Goal: Subscribe to service/newsletter

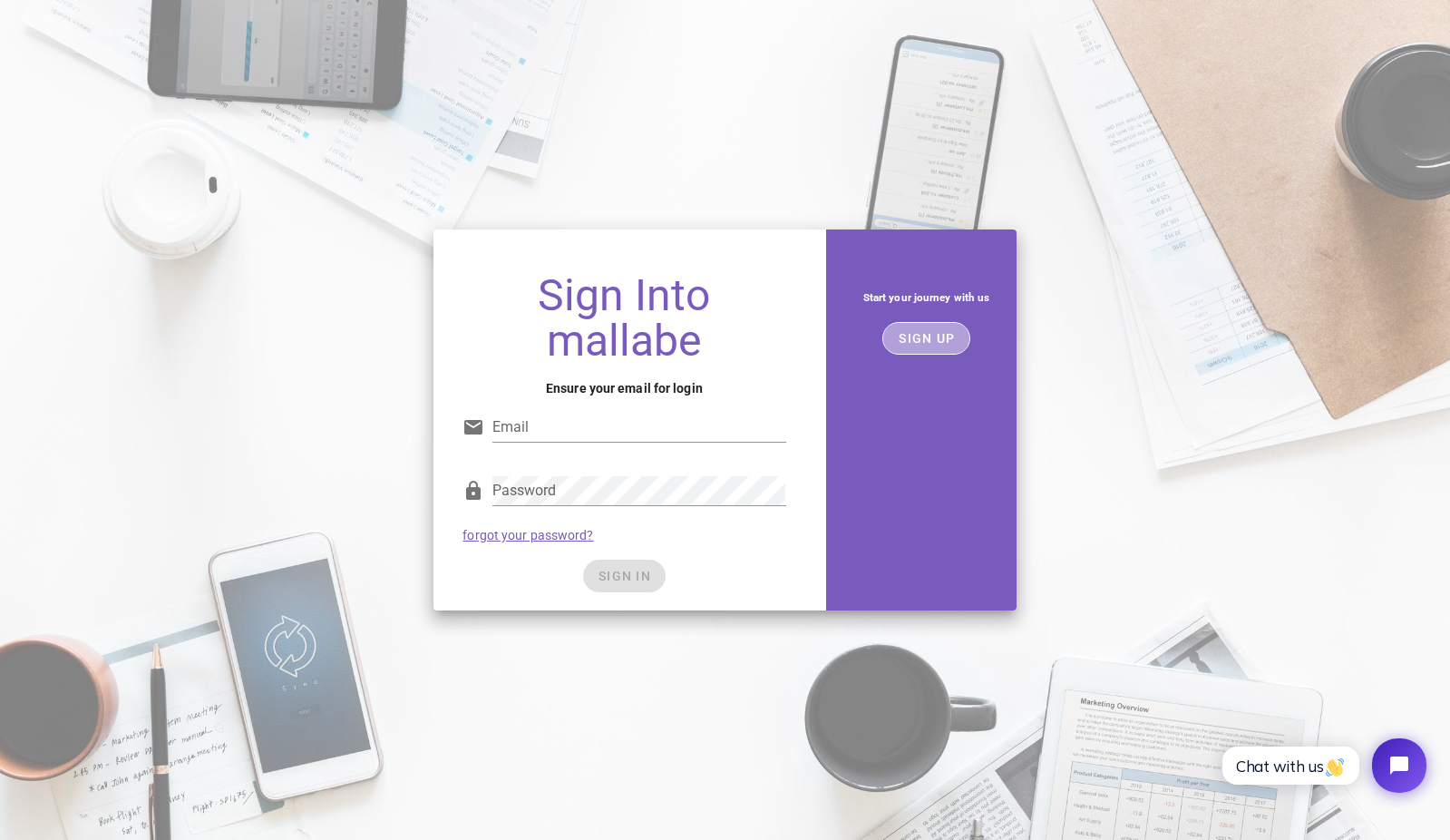
click at [920, 350] on button "SIGN UP" at bounding box center [926, 338] width 88 height 33
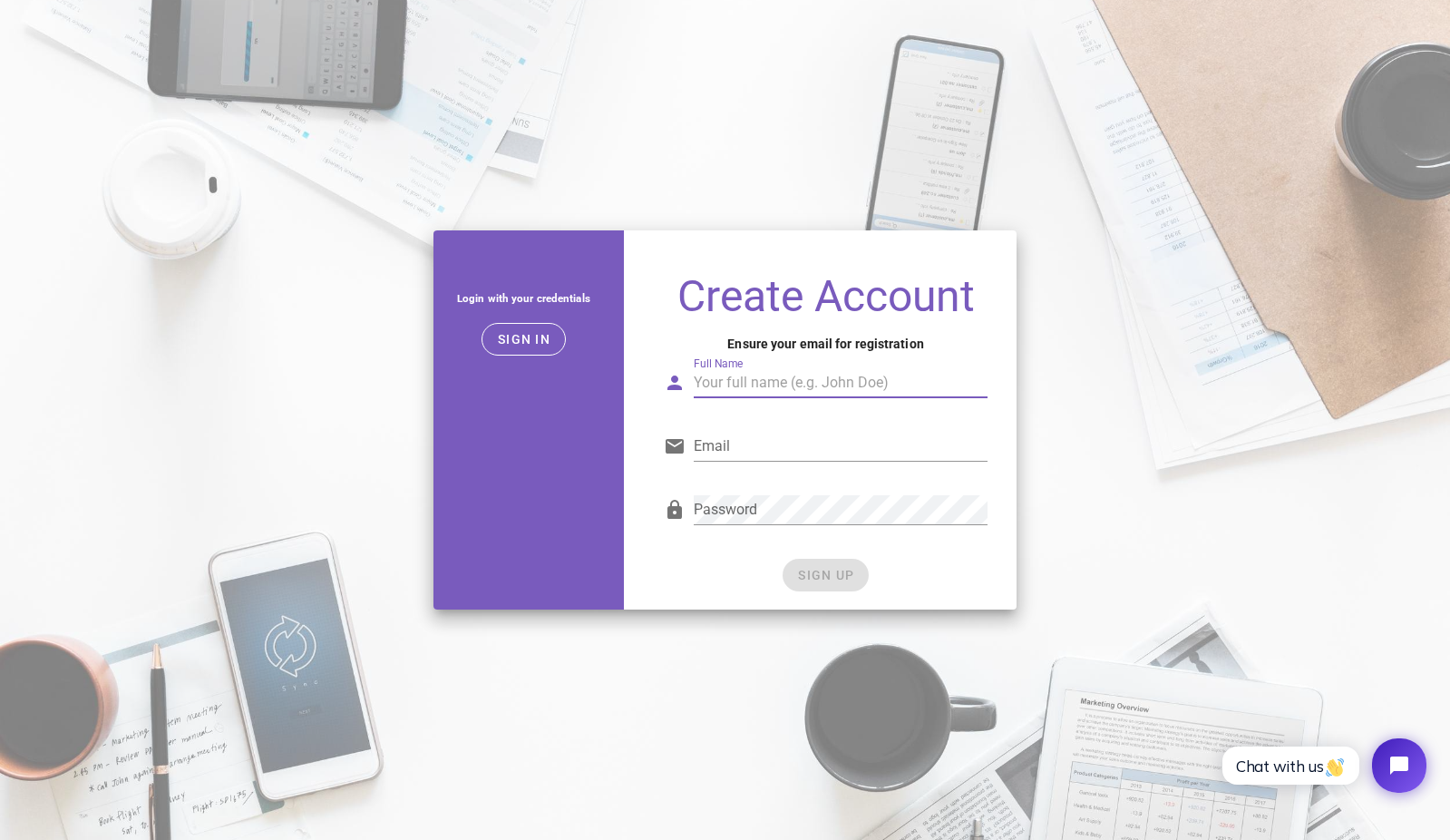
click at [752, 384] on input "Full Name" at bounding box center [839, 383] width 293 height 29
type input "Rodolfo Medeiros"
type input "agenciastudio4x@gmail.com"
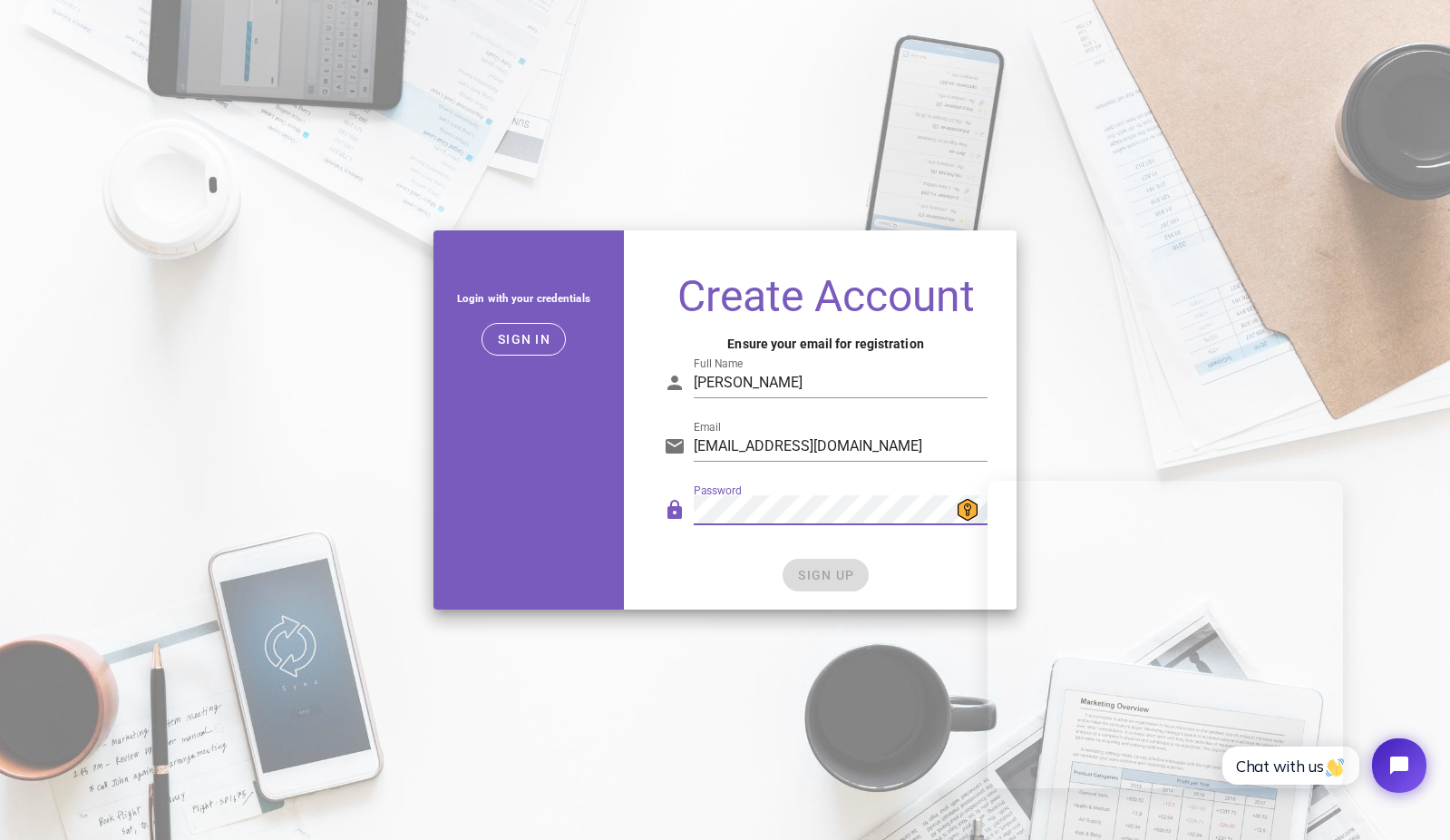
click at [909, 568] on div "SIGN UP" at bounding box center [824, 574] width 323 height 33
click at [828, 578] on span "SIGN UP" at bounding box center [825, 574] width 57 height 15
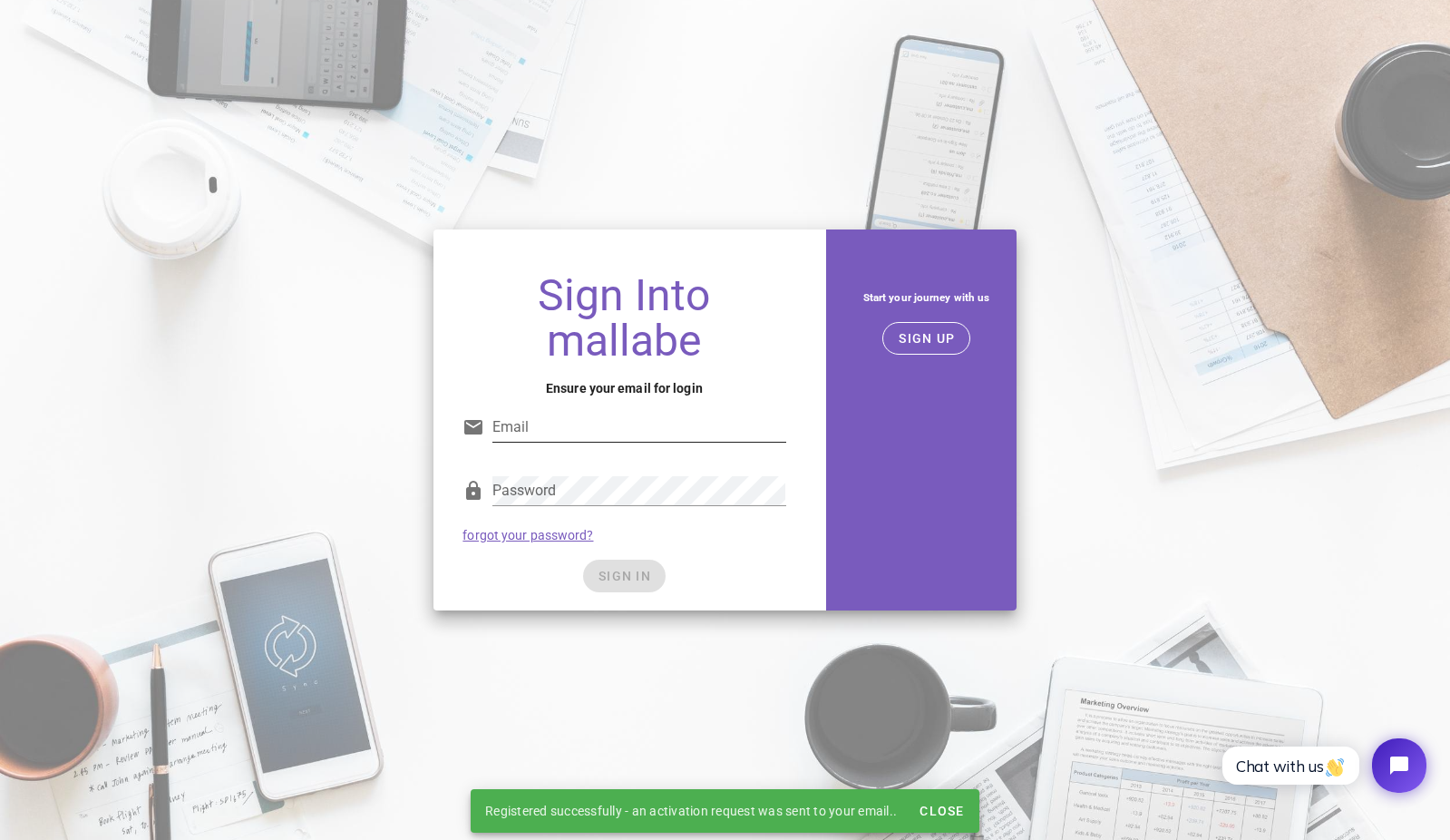
type input "agenciastudio4x@gmail.com"
click at [634, 421] on input "agenciastudio4x@gmail.com" at bounding box center [639, 426] width 293 height 29
click at [627, 572] on span "SIGN IN" at bounding box center [625, 575] width 54 height 15
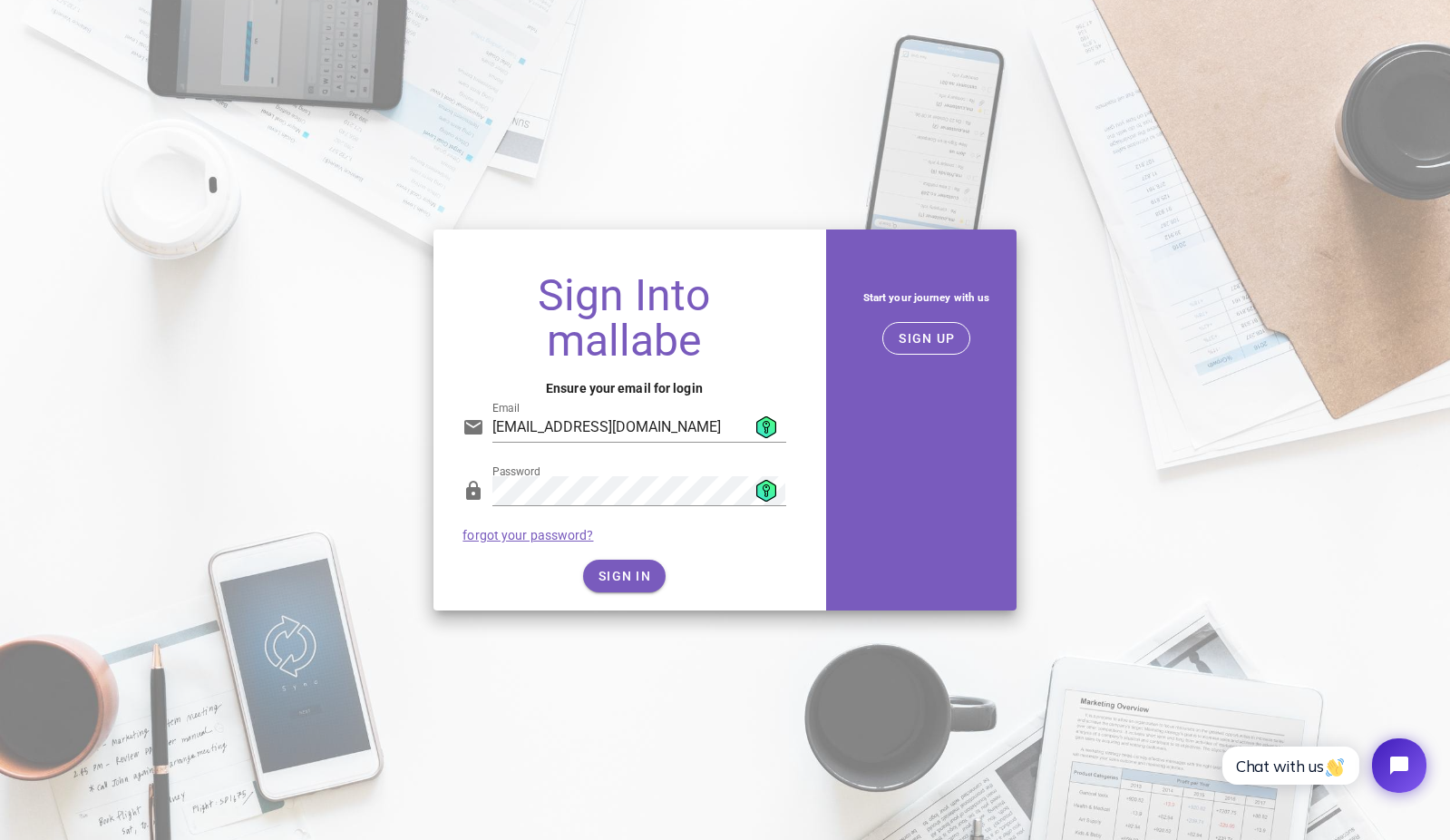
click at [715, 564] on div "SIGN IN" at bounding box center [624, 575] width 323 height 33
click at [612, 584] on button "SIGN IN" at bounding box center [625, 575] width 83 height 33
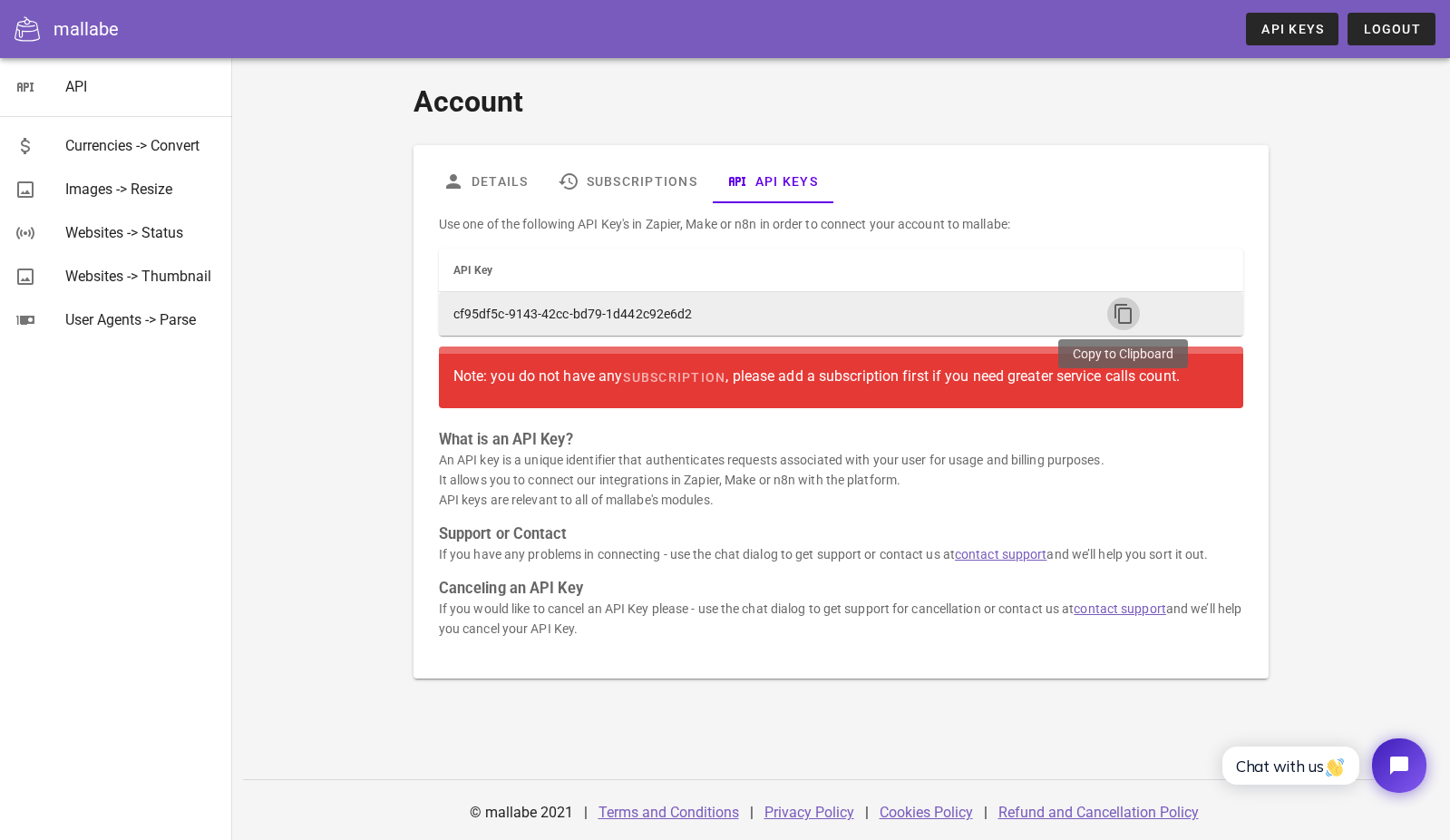
click at [1125, 309] on icon "button" at bounding box center [1124, 314] width 22 height 22
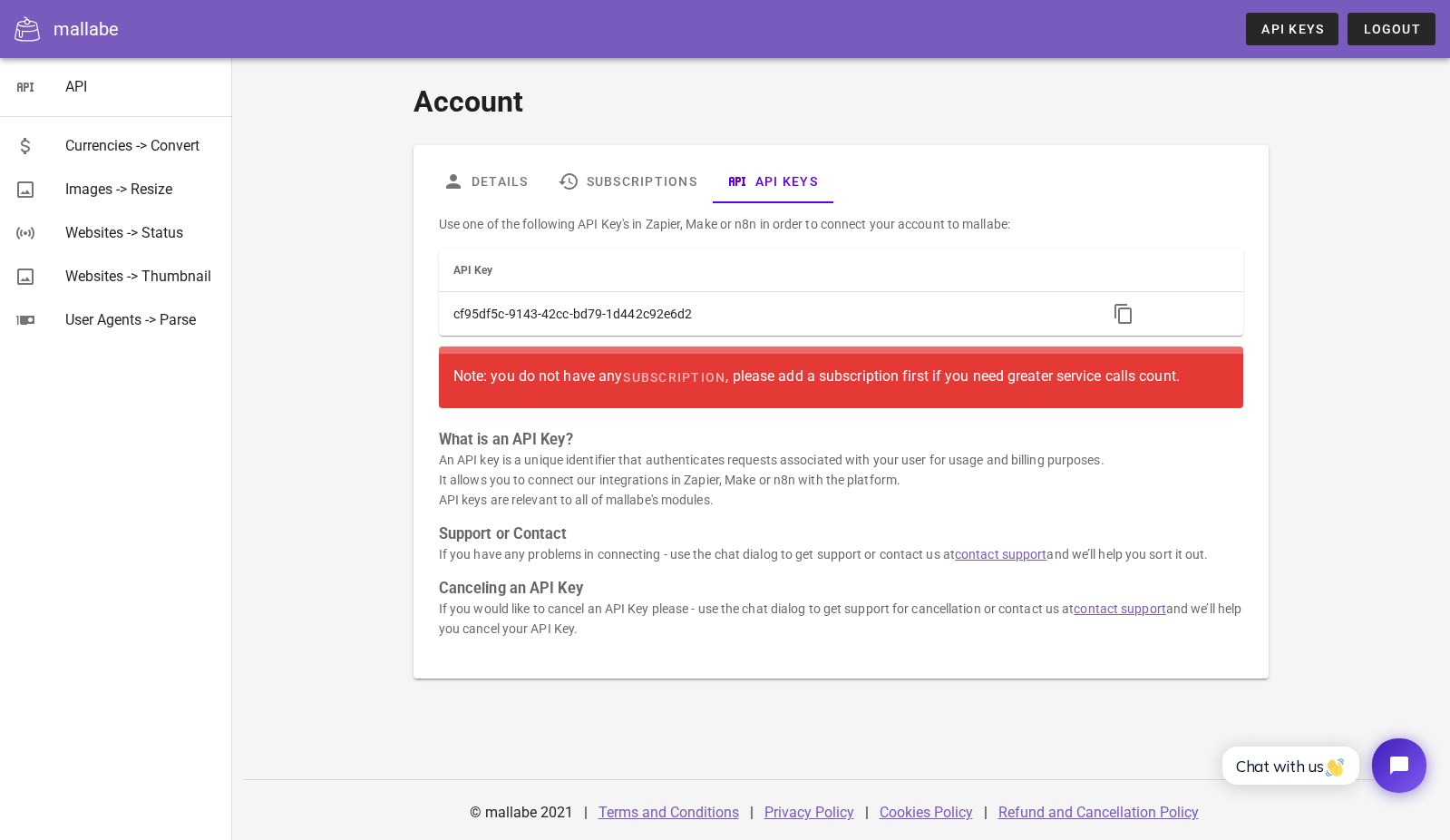
click at [868, 427] on div "Use one of the following API Key's in Zapier, Make or n8n in order to connect y…" at bounding box center [840, 432] width 826 height 460
click at [872, 427] on div "Use one of the following API Key's in Zapier, Make or n8n in order to connect y…" at bounding box center [840, 432] width 826 height 460
click at [661, 190] on link "Subscriptions" at bounding box center [628, 182] width 169 height 44
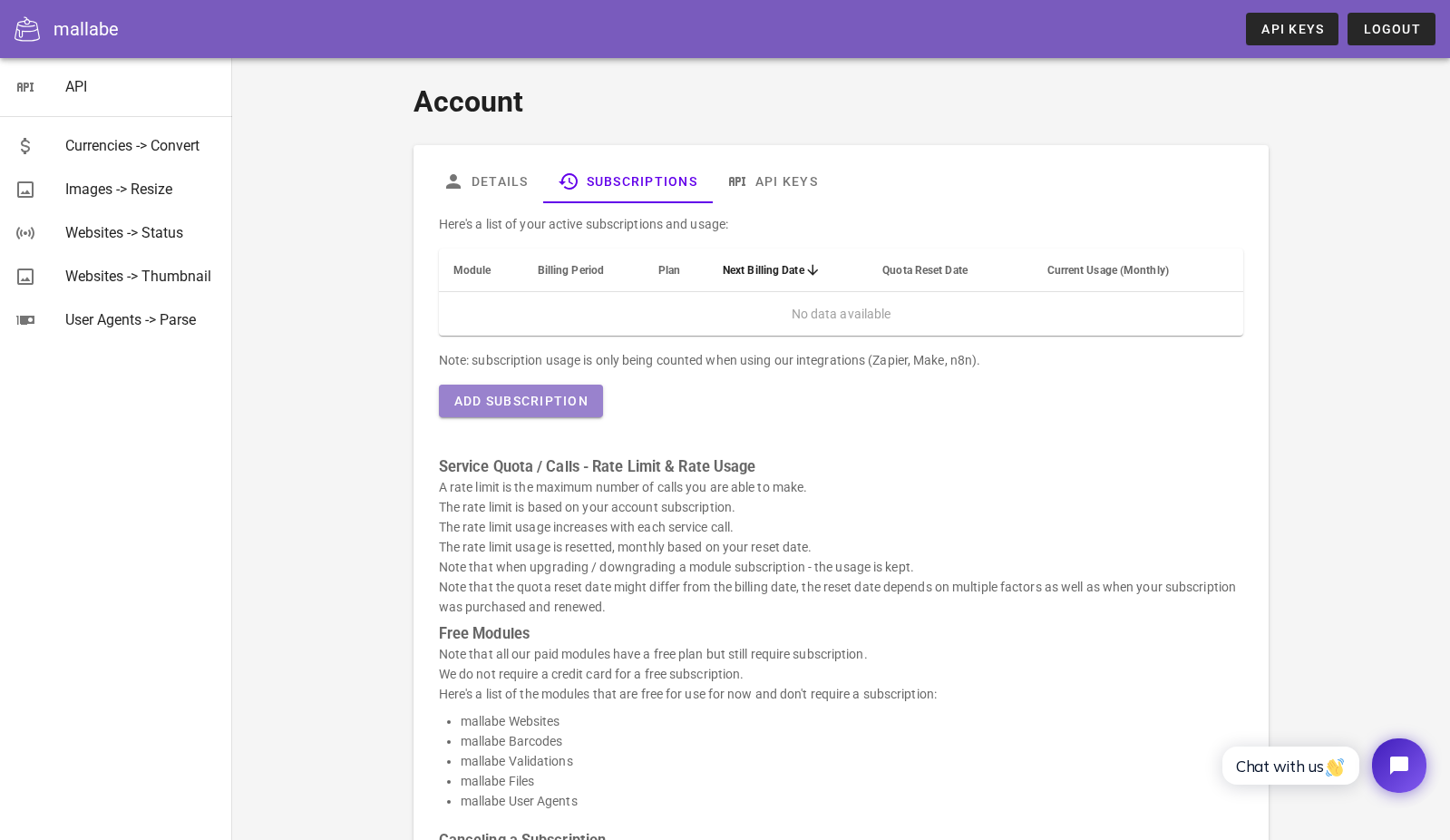
click at [556, 402] on span "Add Subscription" at bounding box center [521, 401] width 135 height 15
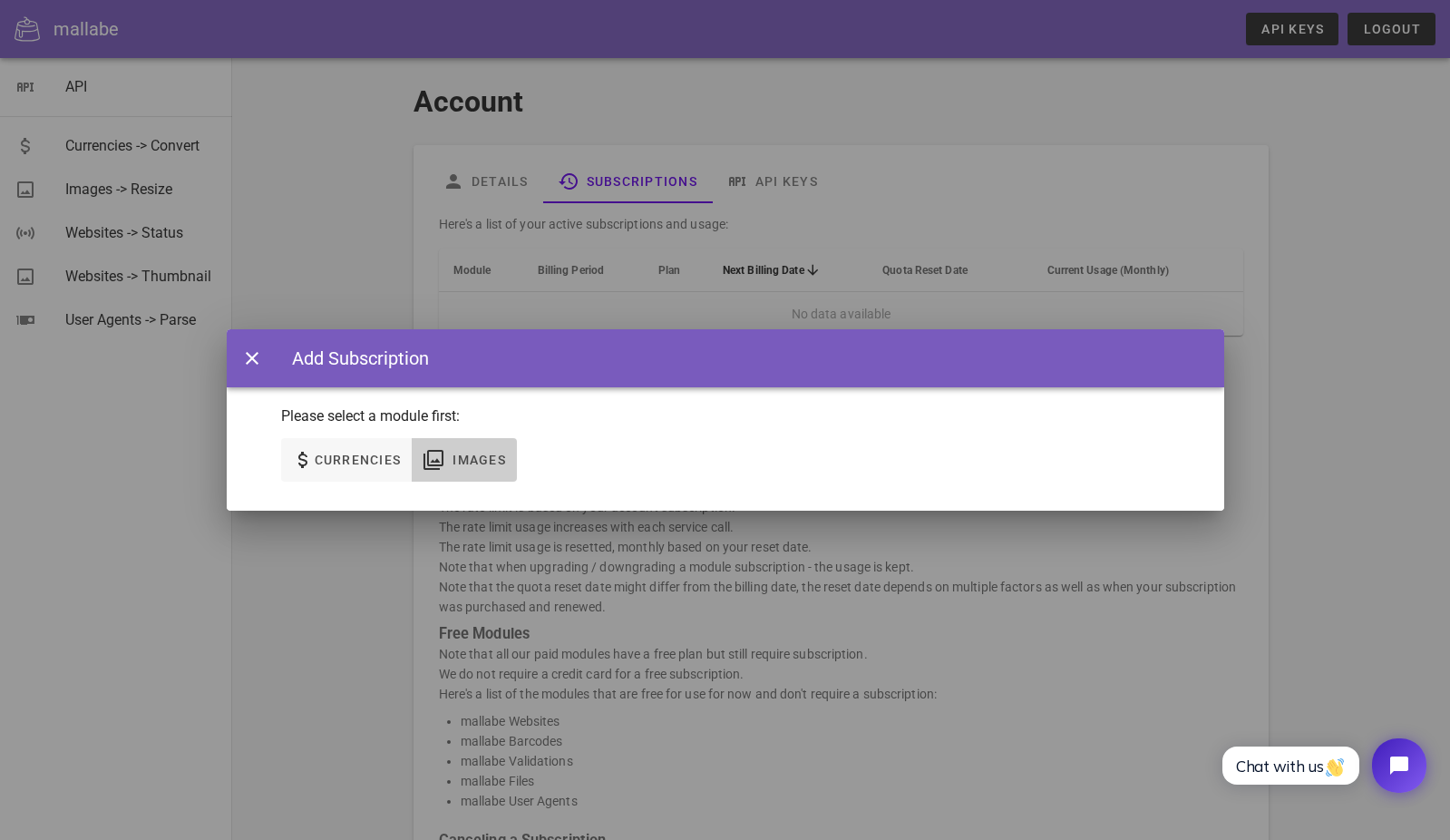
click at [482, 457] on span "Images" at bounding box center [479, 459] width 54 height 15
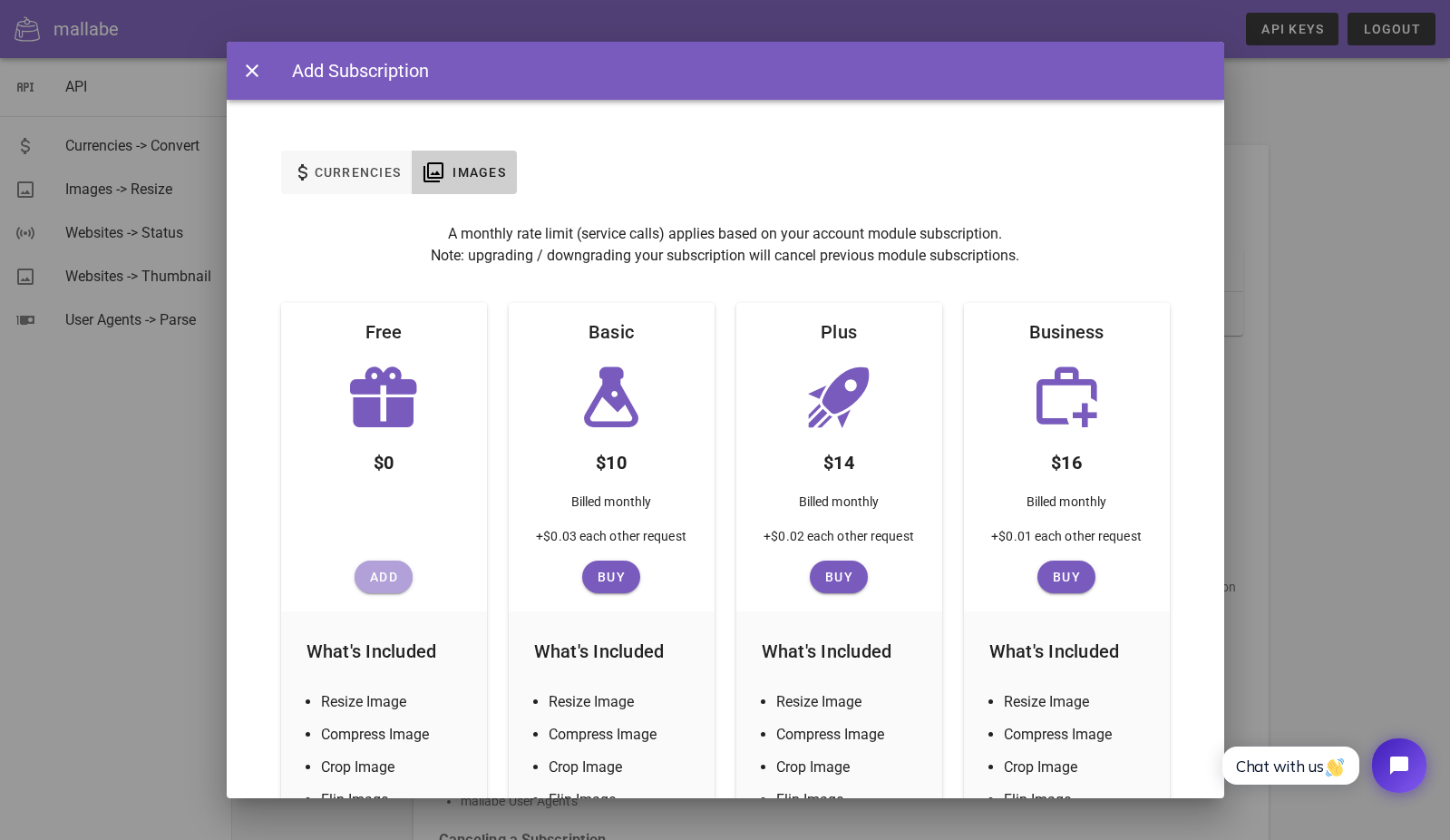
click at [394, 573] on span "Add" at bounding box center [384, 576] width 44 height 15
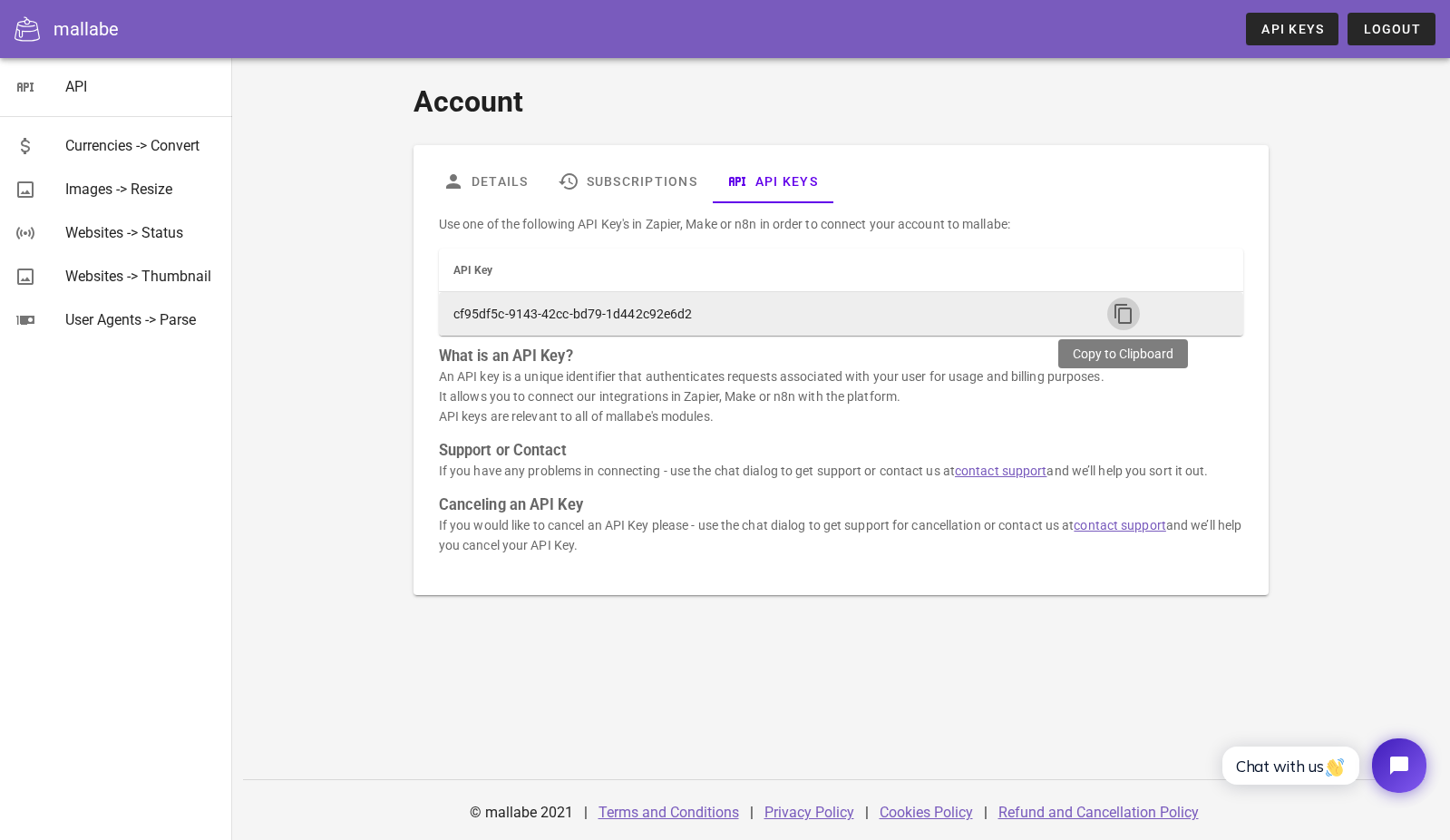
click at [1113, 312] on icon "button" at bounding box center [1124, 314] width 22 height 22
